Goal: Find specific page/section: Find specific page/section

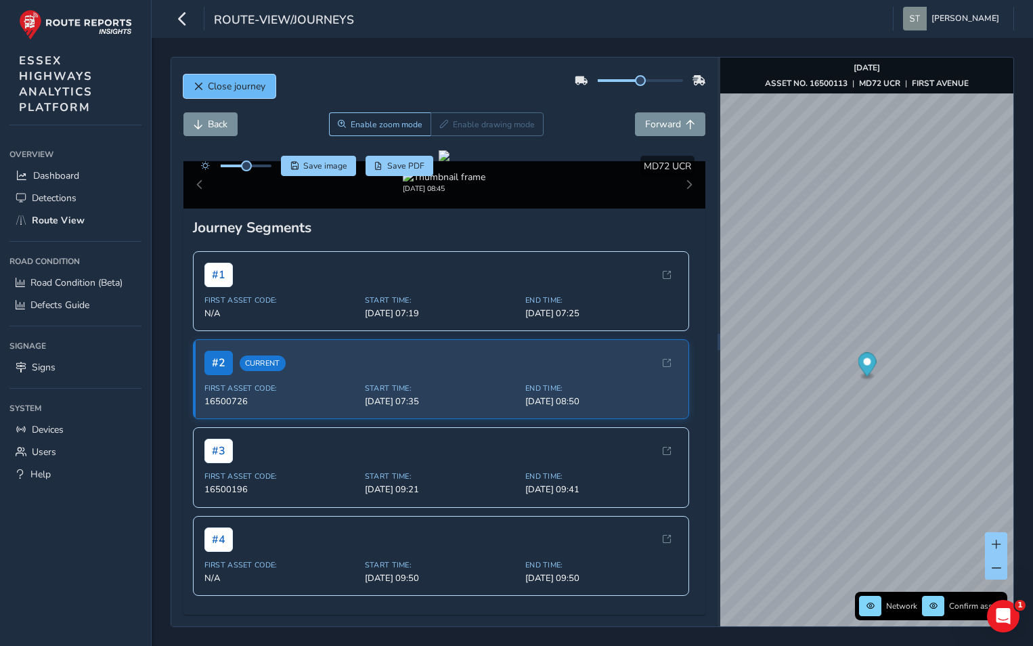
click at [240, 77] on button "Close journey" at bounding box center [229, 86] width 92 height 24
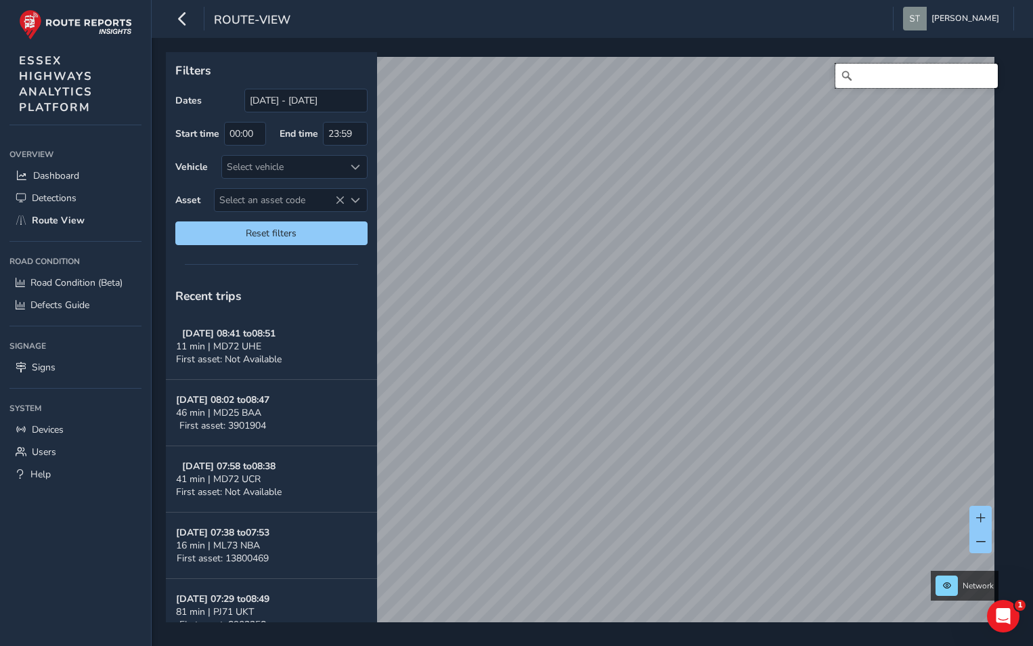
click at [864, 72] on input "Search" at bounding box center [916, 76] width 162 height 24
type input "A"
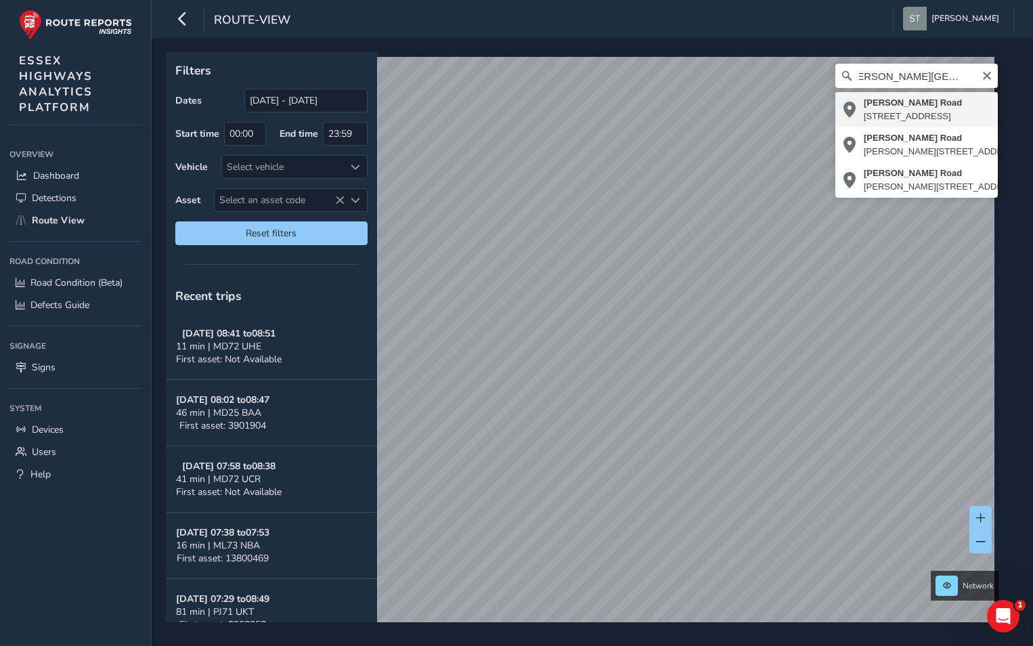
type input "[PERSON_NAME][STREET_ADDRESS]"
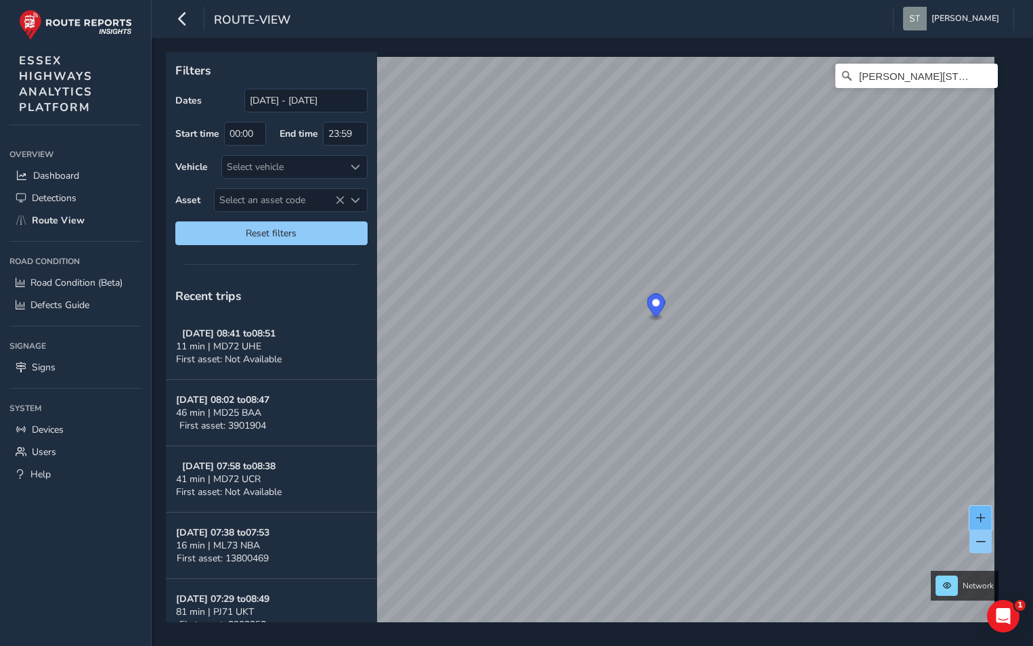
click at [976, 514] on span at bounding box center [980, 517] width 9 height 9
click at [1001, 375] on div "Network [PERSON_NAME][STREET_ADDRESS]" at bounding box center [587, 337] width 843 height 570
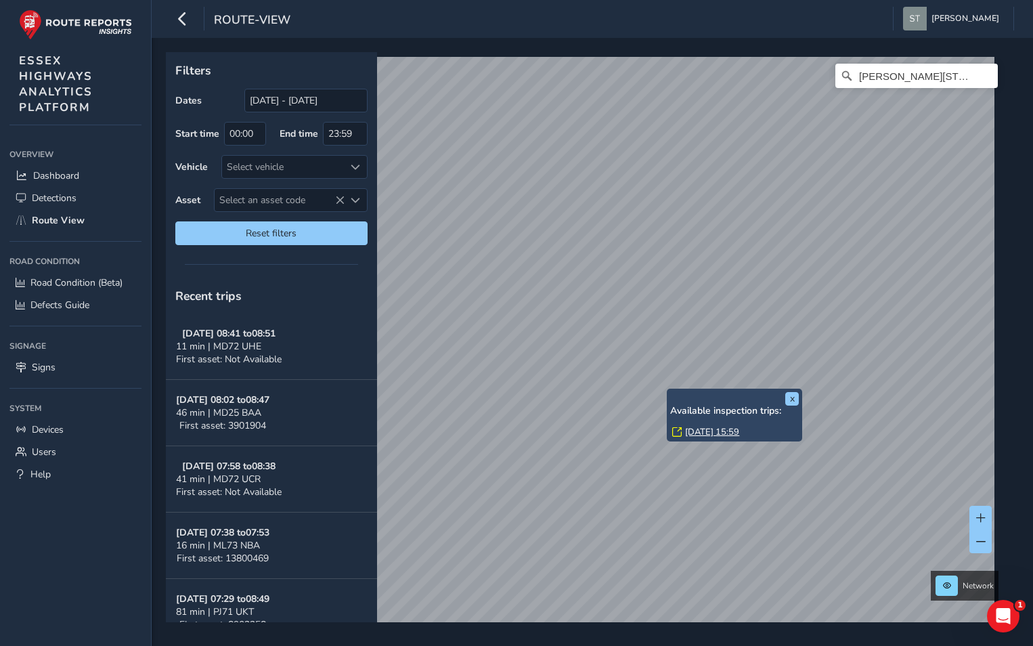
click at [668, 390] on div "x Available inspection trips: [GEOGRAPHIC_DATA][DATE] 15:59" at bounding box center [733, 414] width 135 height 53
click at [691, 430] on link "[DATE] 15:59" at bounding box center [712, 432] width 54 height 12
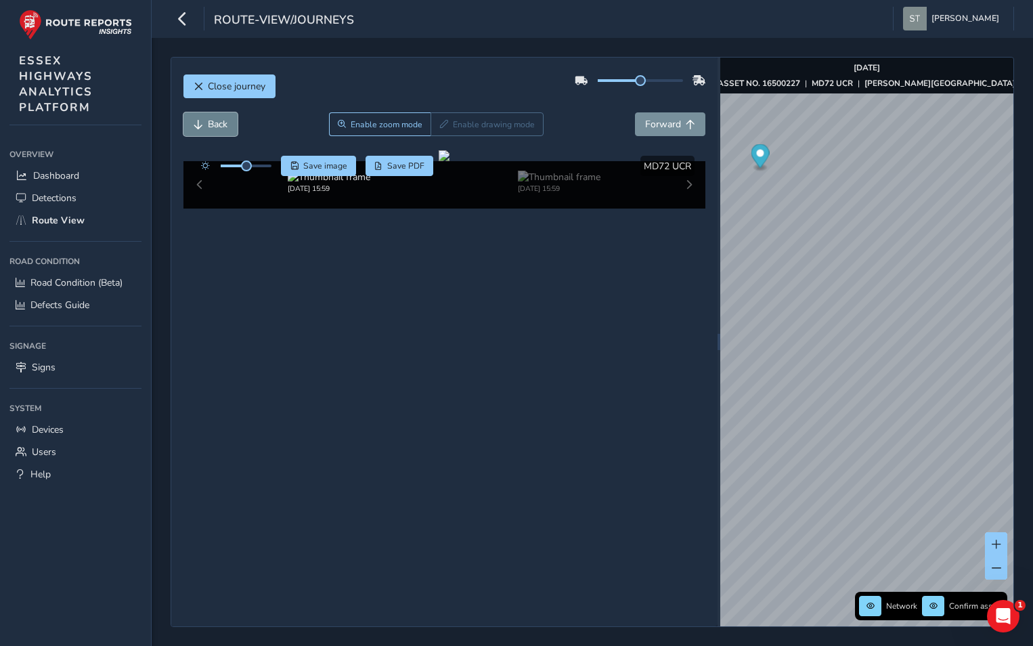
click at [217, 133] on button "Back" at bounding box center [210, 124] width 54 height 24
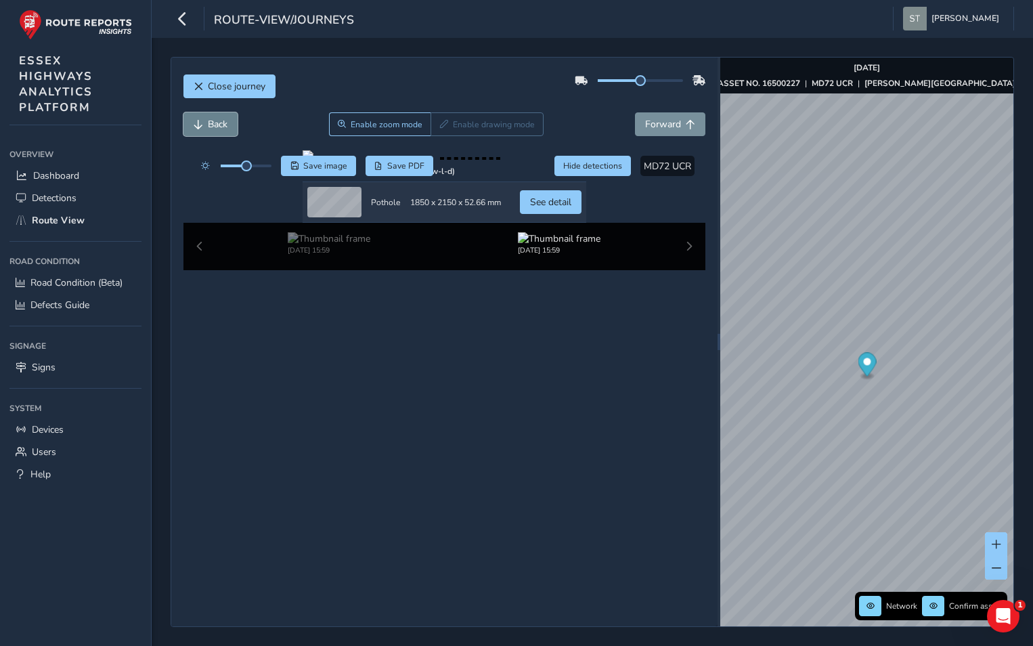
click at [217, 133] on button "Back" at bounding box center [210, 124] width 54 height 24
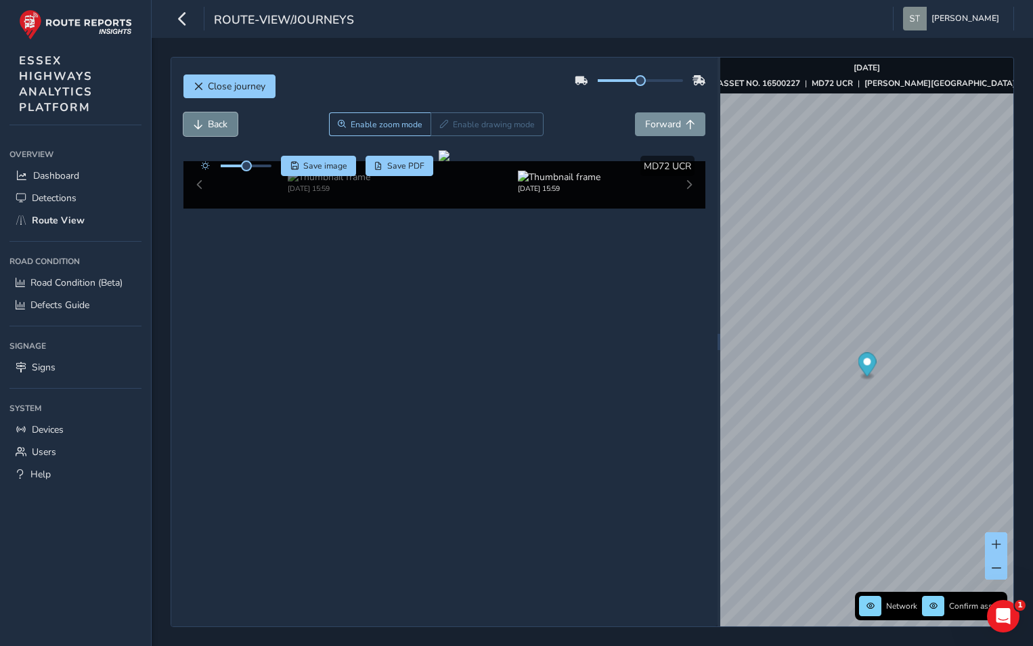
click at [217, 133] on button "Back" at bounding box center [210, 124] width 54 height 24
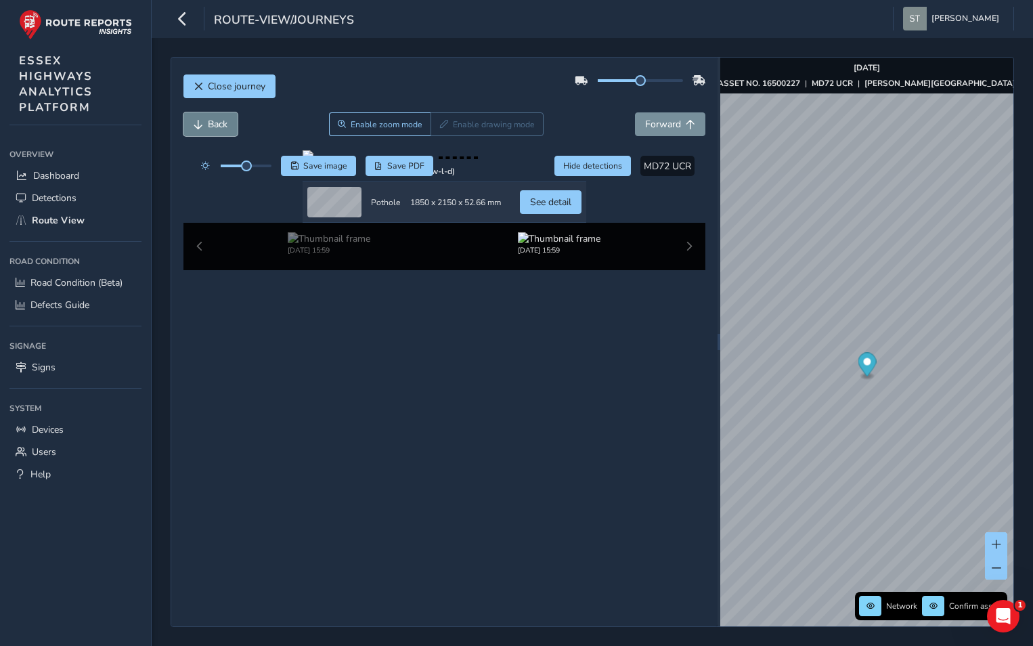
click at [217, 133] on button "Back" at bounding box center [210, 124] width 54 height 24
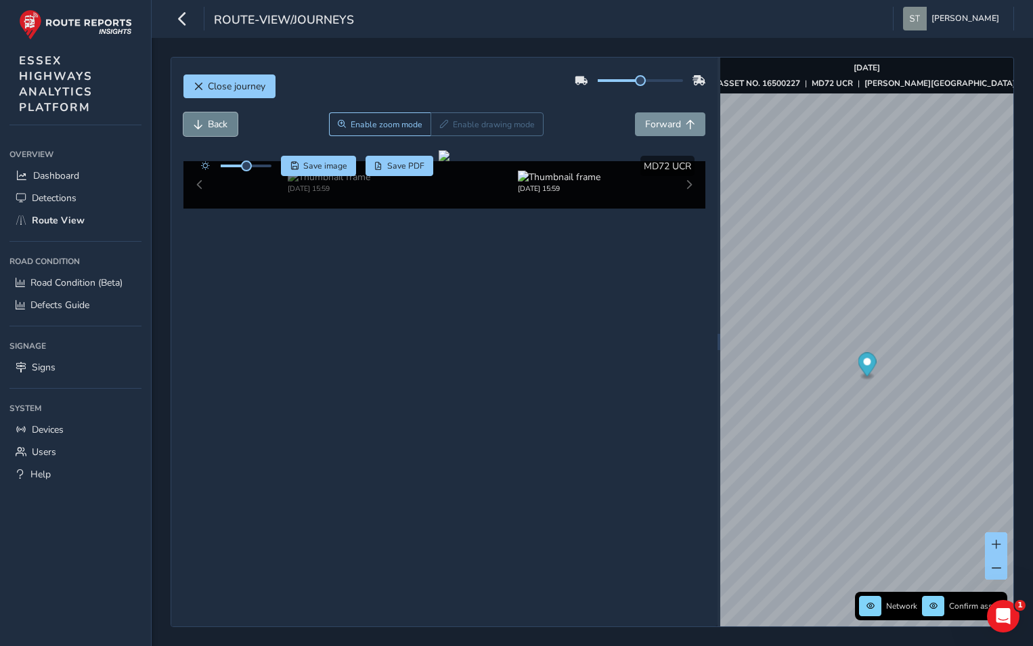
click at [217, 133] on button "Back" at bounding box center [210, 124] width 54 height 24
